Goal: Task Accomplishment & Management: Manage account settings

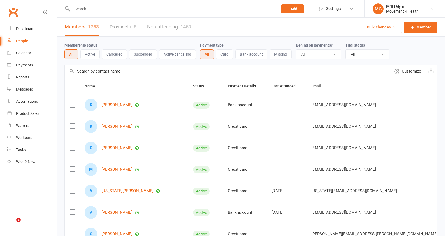
select select "100"
click at [27, 41] on div "People" at bounding box center [22, 41] width 12 height 4
click at [82, 11] on input "text" at bounding box center [172, 9] width 203 height 8
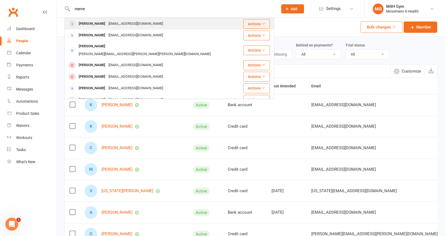
type input "merve"
click at [85, 23] on div "[PERSON_NAME]" at bounding box center [92, 24] width 30 height 8
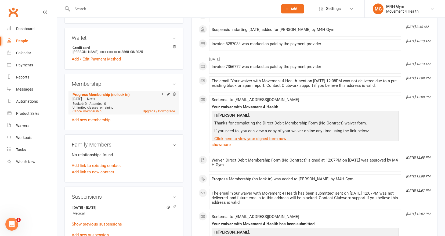
scroll to position [155, 0]
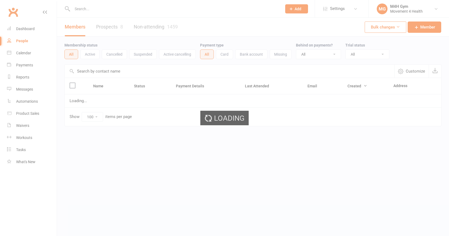
select select "100"
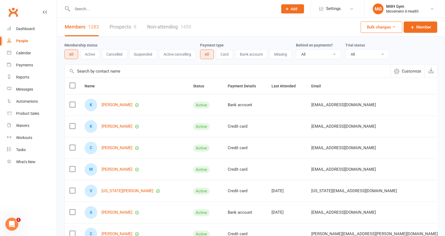
click at [80, 9] on input "text" at bounding box center [172, 9] width 203 height 8
type input "cof"
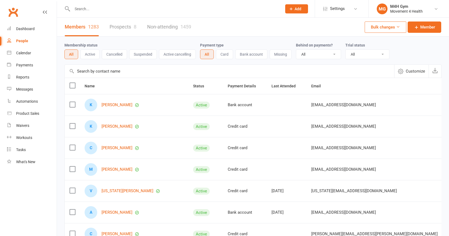
select select "100"
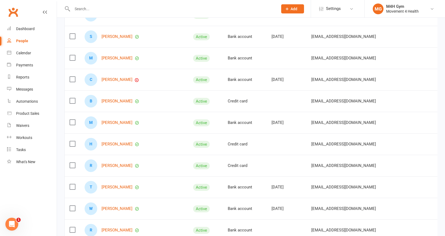
scroll to position [230, 0]
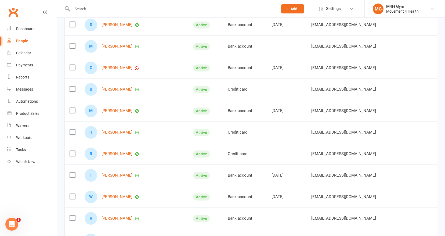
click at [96, 12] on input "text" at bounding box center [172, 9] width 203 height 8
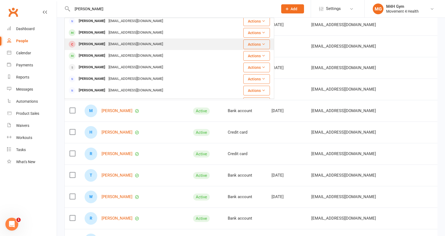
scroll to position [108, 0]
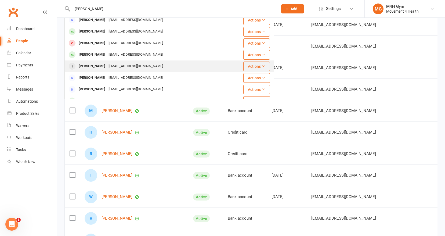
type input "jones"
click at [93, 65] on div "George Jones" at bounding box center [92, 66] width 30 height 8
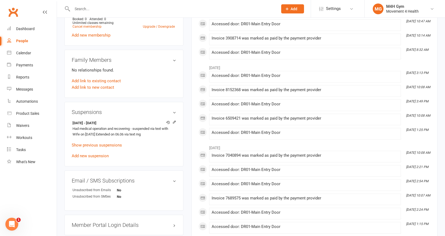
scroll to position [240, 0]
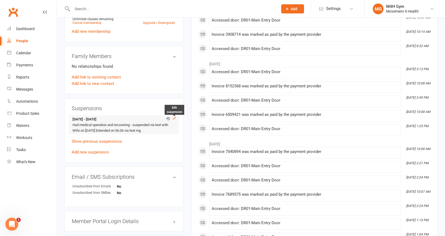
click at [174, 117] on icon at bounding box center [174, 118] width 4 height 4
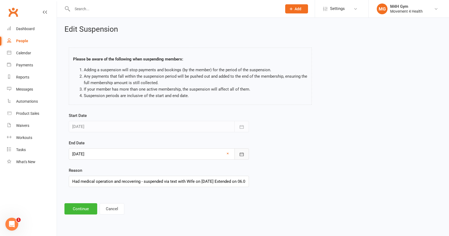
click at [239, 152] on icon "button" at bounding box center [241, 153] width 5 height 5
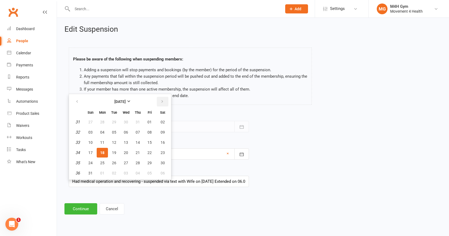
click at [162, 100] on icon "button" at bounding box center [162, 101] width 4 height 4
click at [138, 140] on span "18" at bounding box center [137, 142] width 4 height 4
type input "18 Sep 2025"
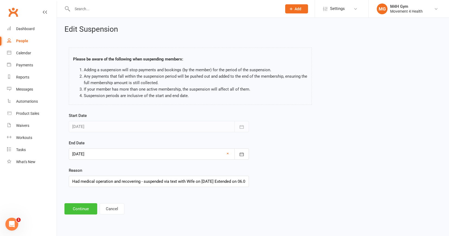
click at [80, 208] on button "Continue" at bounding box center [80, 208] width 33 height 11
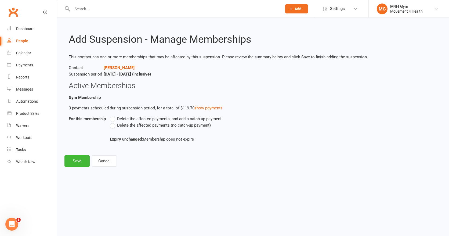
click at [111, 125] on label "Delete the affected payments (no catch-up payment)" at bounding box center [160, 125] width 101 height 6
click at [111, 122] on input "Delete the affected payments (no catch-up payment)" at bounding box center [111, 122] width 3 height 0
click at [74, 162] on button "Save" at bounding box center [76, 160] width 25 height 11
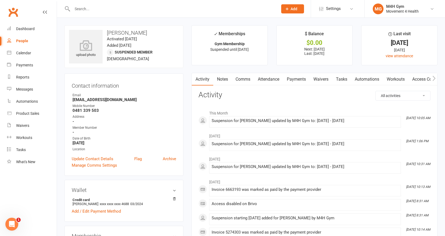
click at [220, 78] on link "Notes" at bounding box center [222, 79] width 19 height 12
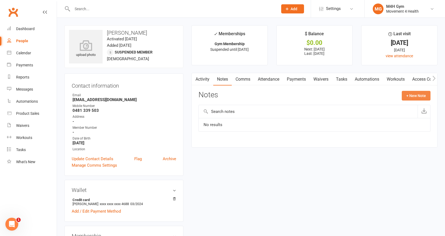
click at [403, 94] on button "+ New Note" at bounding box center [415, 96] width 29 height 10
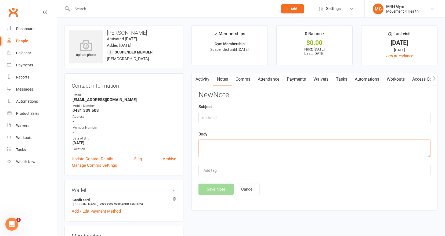
click at [213, 146] on textarea at bounding box center [314, 148] width 232 height 18
type textarea "Extended suspension to talk to surgeon first. Kez 18/08/25"
click at [211, 187] on button "Save Note" at bounding box center [215, 188] width 35 height 11
